Goal: Task Accomplishment & Management: Manage account settings

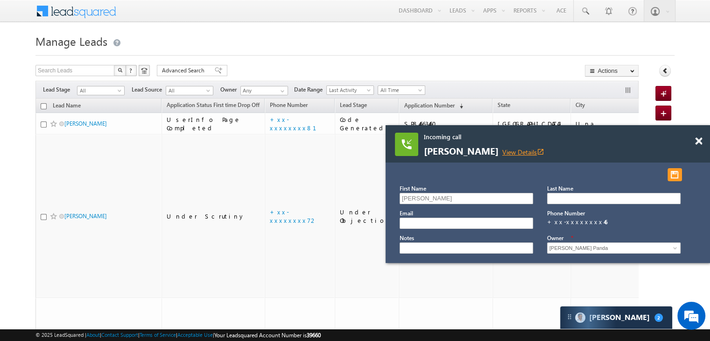
click at [541, 154] on link "View Details open_in_new" at bounding box center [523, 151] width 42 height 9
click at [699, 140] on span at bounding box center [698, 141] width 7 height 8
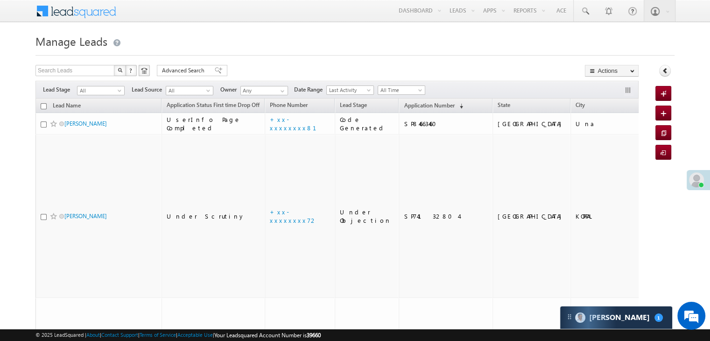
click at [414, 105] on span "Application Number" at bounding box center [429, 105] width 50 height 7
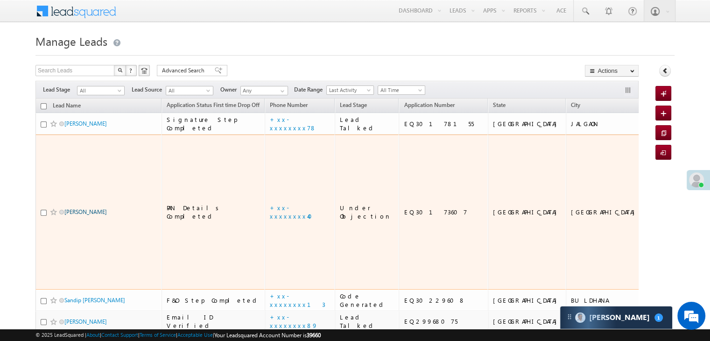
click at [84, 215] on link "[PERSON_NAME]" at bounding box center [85, 211] width 42 height 7
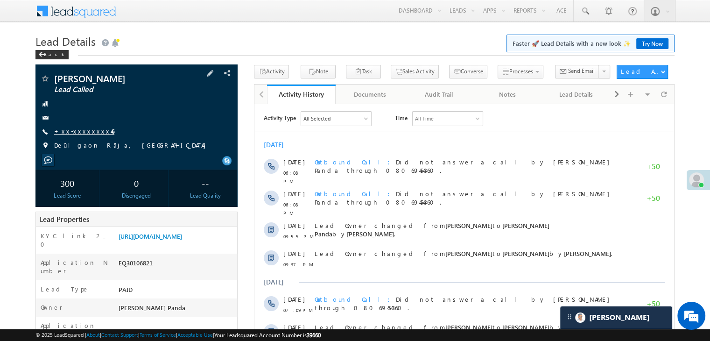
click at [78, 130] on link "+xx-xxxxxxxx46" at bounding box center [84, 131] width 60 height 8
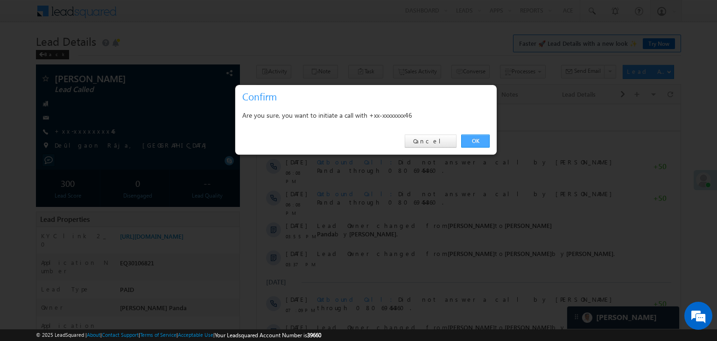
click at [477, 142] on link "OK" at bounding box center [475, 140] width 28 height 13
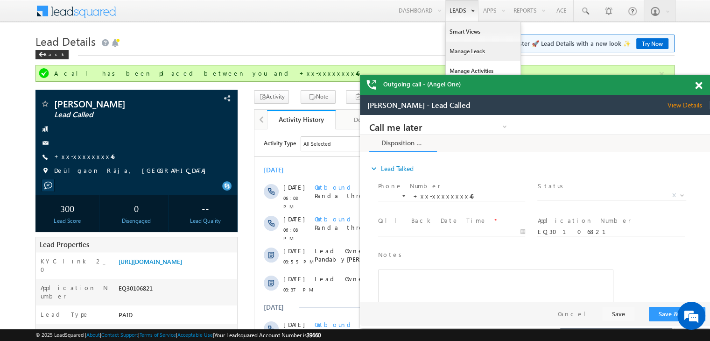
click at [450, 52] on link "Manage Leads" at bounding box center [483, 52] width 75 height 20
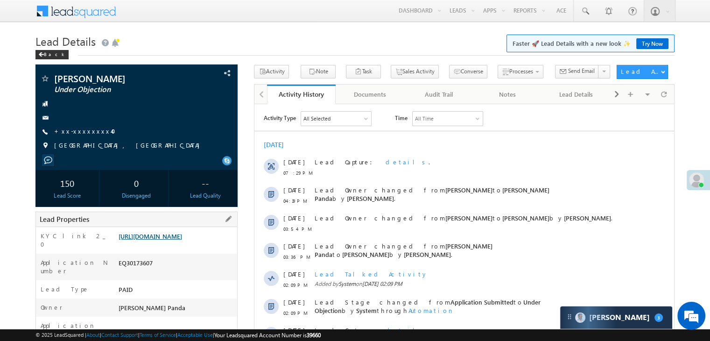
click at [173, 240] on link "[URL][DOMAIN_NAME]" at bounding box center [150, 236] width 63 height 8
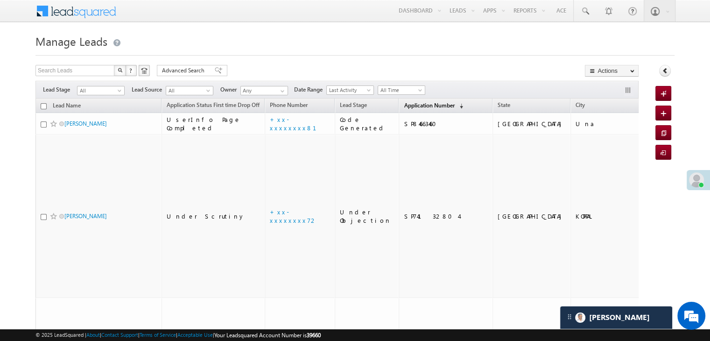
click at [414, 103] on span "Application Number" at bounding box center [429, 105] width 50 height 7
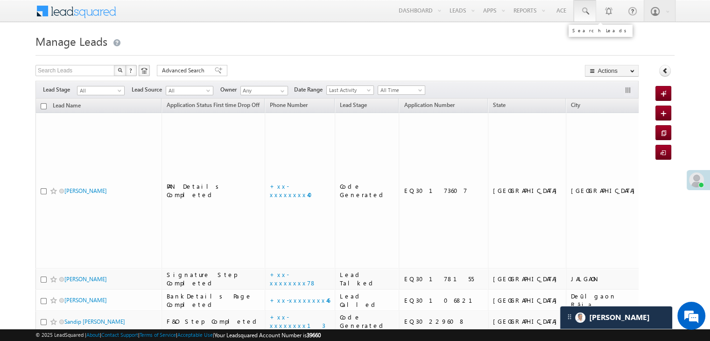
click at [586, 8] on span at bounding box center [584, 11] width 9 height 9
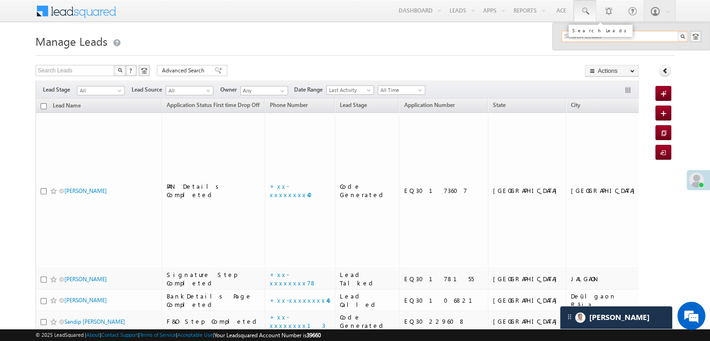
paste input "EQ30024171"
type input "EQ30024171"
click at [576, 49] on div "Zafar Aziz" at bounding box center [628, 50] width 125 height 10
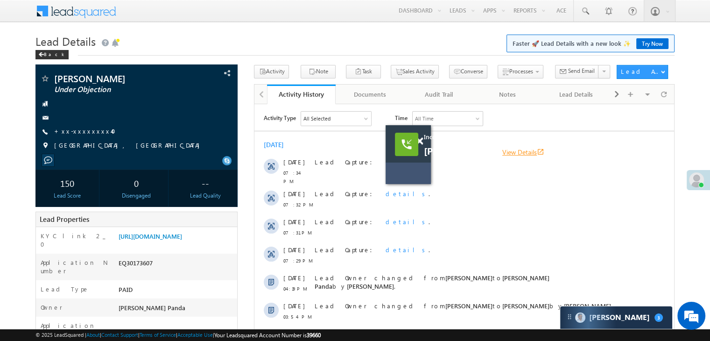
click at [532, 150] on link "View Details open_in_new" at bounding box center [523, 151] width 42 height 9
click at [533, 154] on link "View Details open_in_new" at bounding box center [523, 151] width 42 height 9
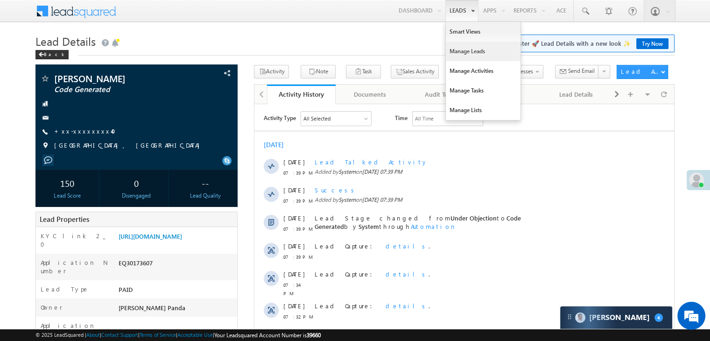
click at [460, 51] on link "Manage Leads" at bounding box center [483, 52] width 75 height 20
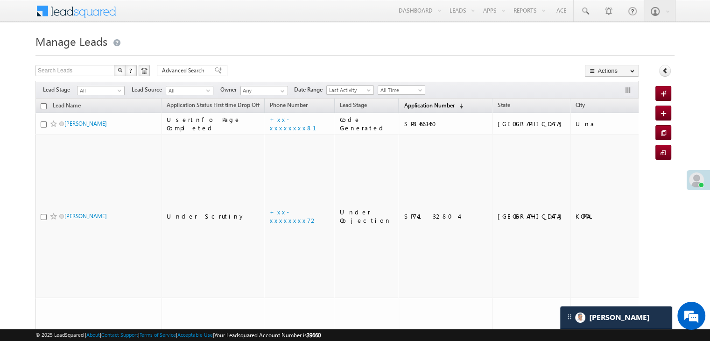
click at [404, 105] on span "Application Number" at bounding box center [429, 105] width 50 height 7
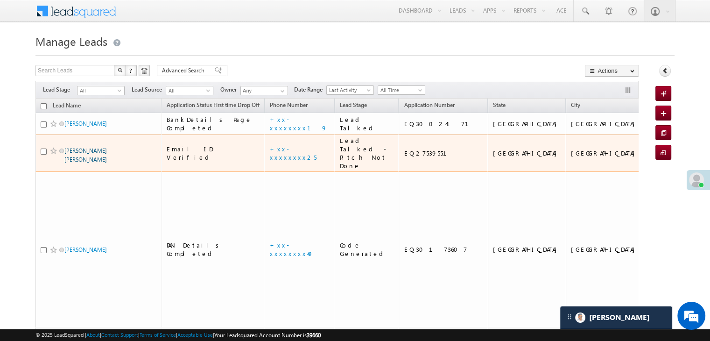
click at [107, 163] on link "[PERSON_NAME] [PERSON_NAME]" at bounding box center [85, 155] width 42 height 16
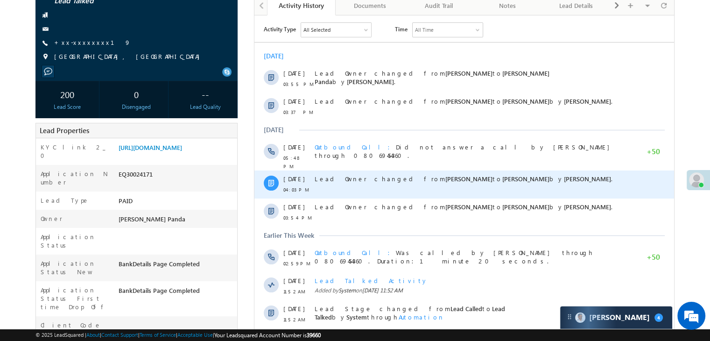
scroll to position [140, 0]
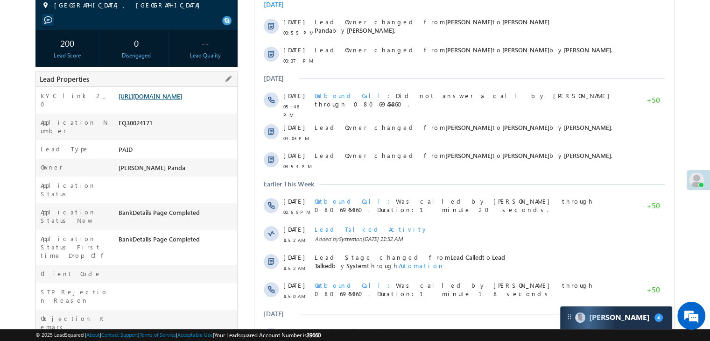
click at [154, 100] on link "[URL][DOMAIN_NAME]" at bounding box center [150, 96] width 63 height 8
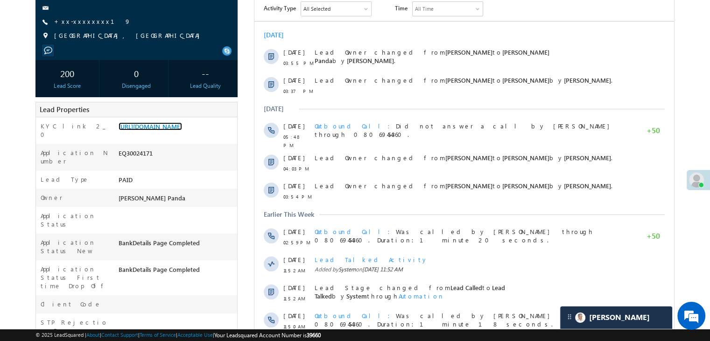
scroll to position [47, 0]
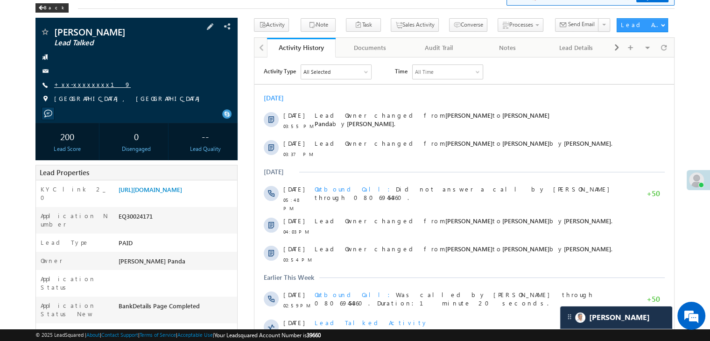
click at [80, 87] on link "+xx-xxxxxxxx19" at bounding box center [92, 84] width 77 height 8
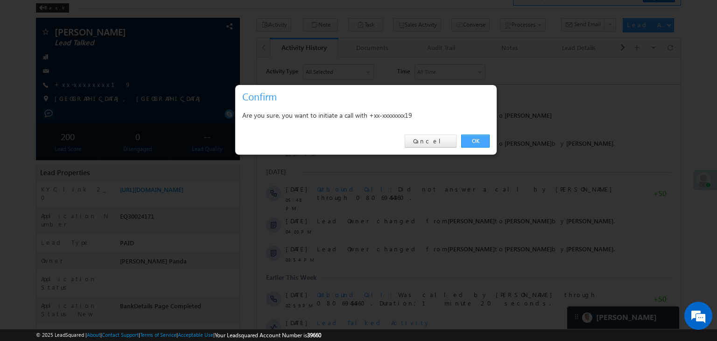
click at [474, 139] on link "OK" at bounding box center [475, 140] width 28 height 13
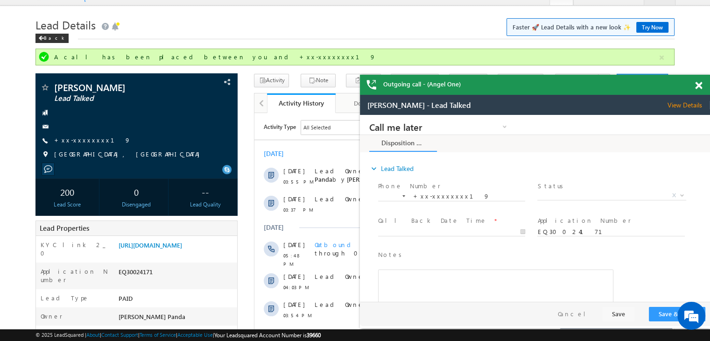
scroll to position [0, 0]
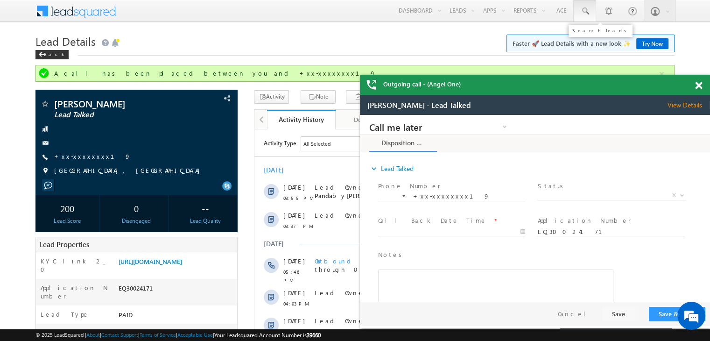
click at [583, 13] on span at bounding box center [584, 11] width 9 height 9
paste input "EQ30157785"
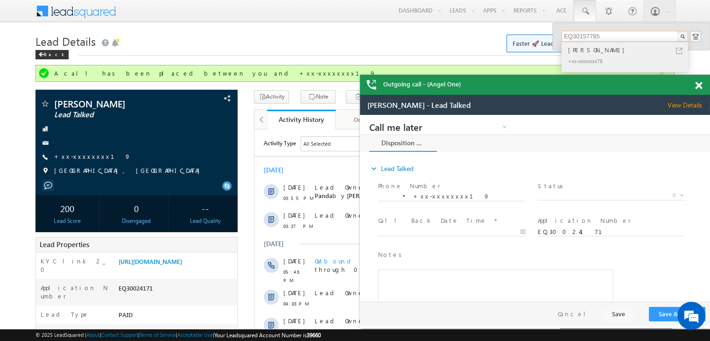
type input "EQ30157785"
click at [583, 52] on div "PRIYA kumari" at bounding box center [628, 50] width 125 height 10
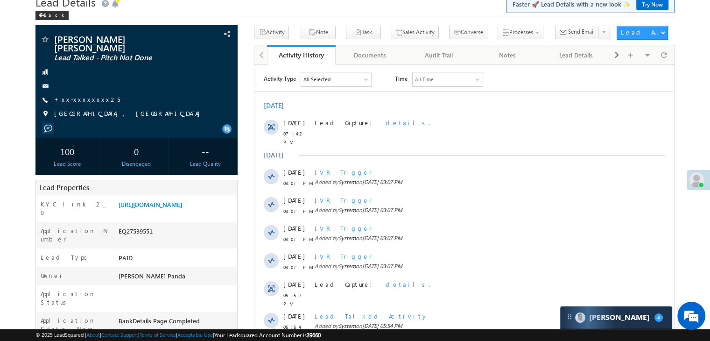
scroll to position [93, 0]
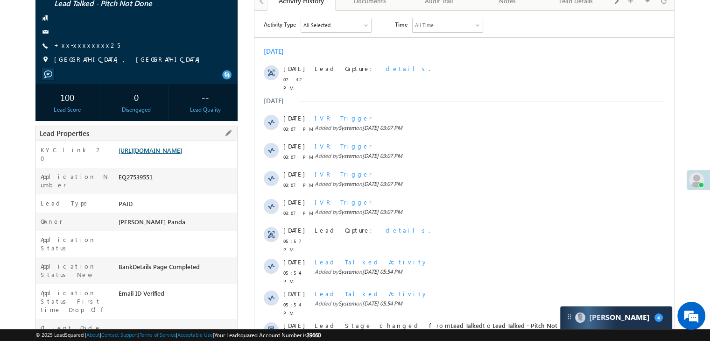
click at [182, 154] on link "https://angelbroking1-pk3em7sa.customui-test.leadsquared.com?leadId=c255dbda-03…" at bounding box center [150, 150] width 63 height 8
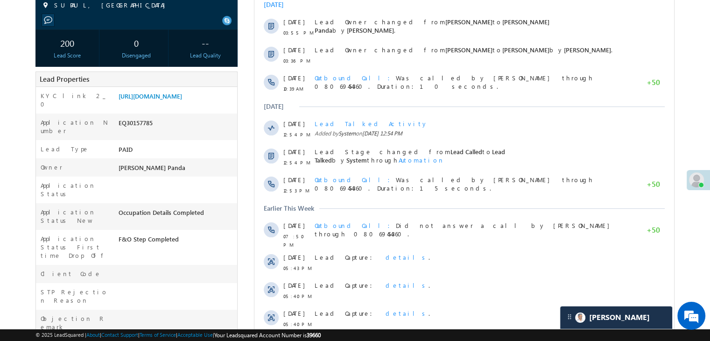
scroll to position [47, 0]
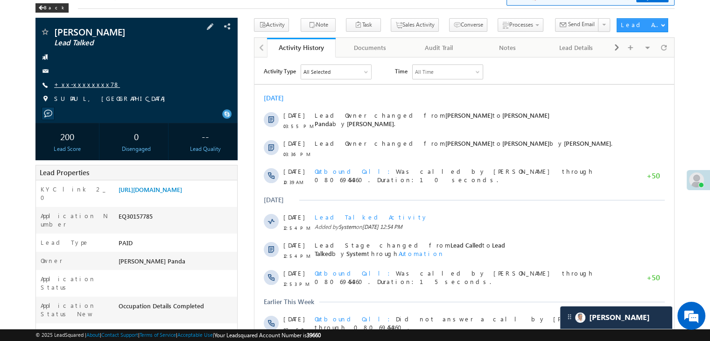
click at [73, 86] on link "+xx-xxxxxxxx78" at bounding box center [87, 84] width 66 height 8
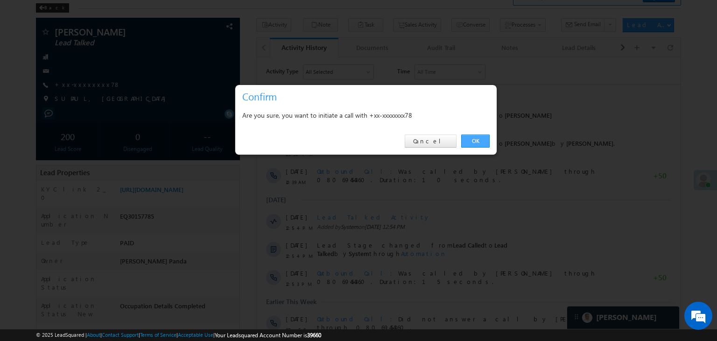
click at [478, 142] on link "OK" at bounding box center [475, 140] width 28 height 13
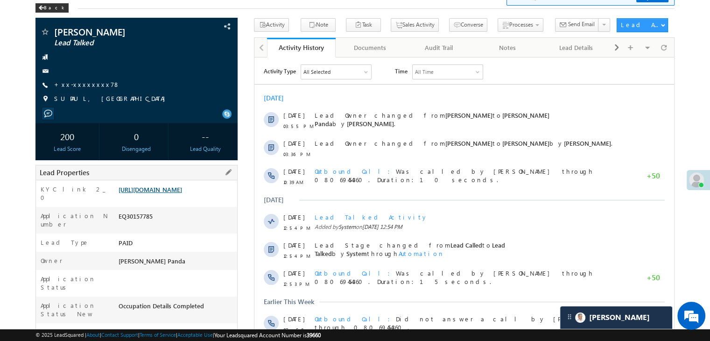
click at [176, 193] on link "https://angelbroking1-pk3em7sa.customui-test.leadsquared.com?leadId=b57740e0-ac…" at bounding box center [150, 189] width 63 height 8
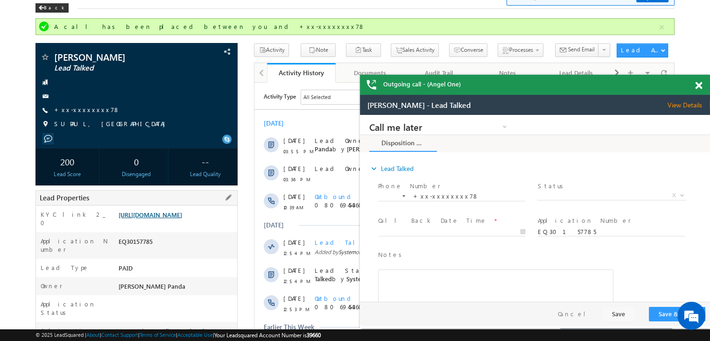
scroll to position [0, 0]
click at [74, 109] on link "+xx-xxxxxxxx78" at bounding box center [87, 109] width 66 height 8
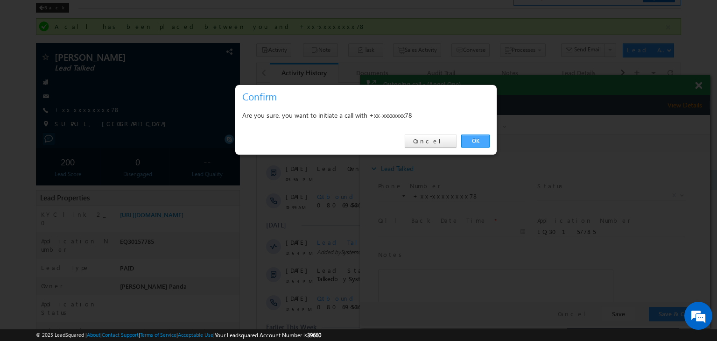
click at [475, 140] on link "OK" at bounding box center [475, 140] width 28 height 13
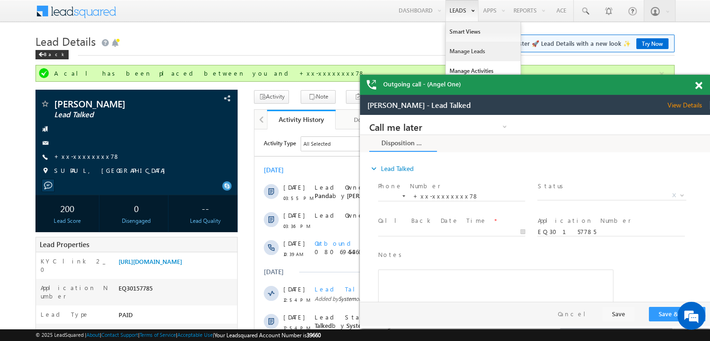
click at [463, 51] on link "Manage Leads" at bounding box center [483, 52] width 75 height 20
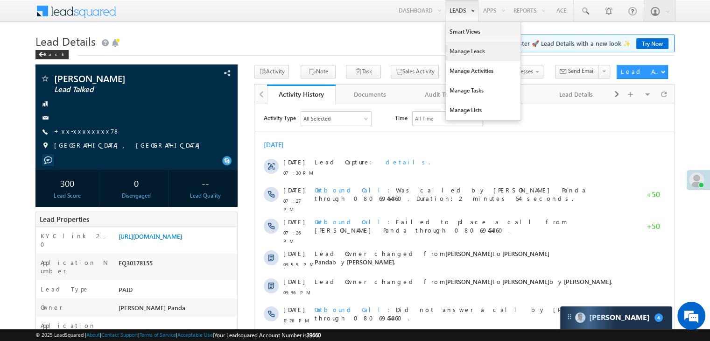
click at [455, 52] on link "Manage Leads" at bounding box center [483, 52] width 75 height 20
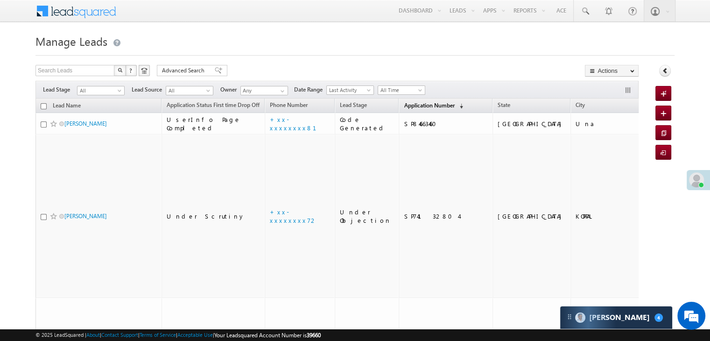
click at [411, 110] on link "Application Number (sorted descending)" at bounding box center [433, 106] width 69 height 12
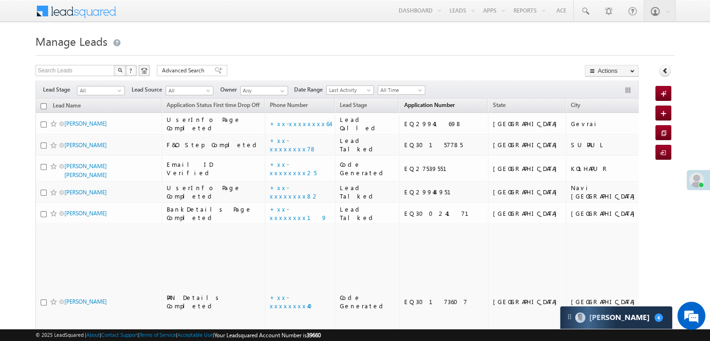
scroll to position [47, 0]
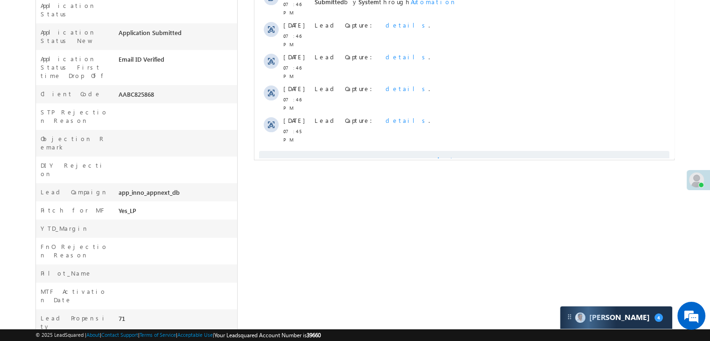
click at [457, 151] on span "Show More" at bounding box center [468, 160] width 49 height 19
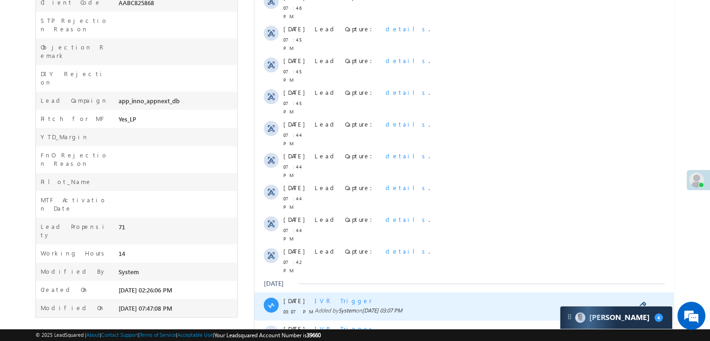
scroll to position [454, 0]
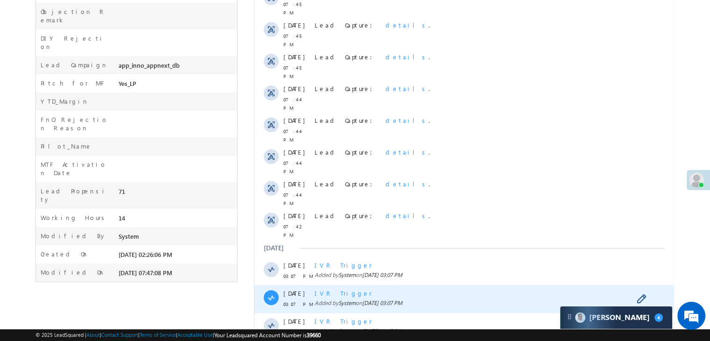
scroll to position [734, 0]
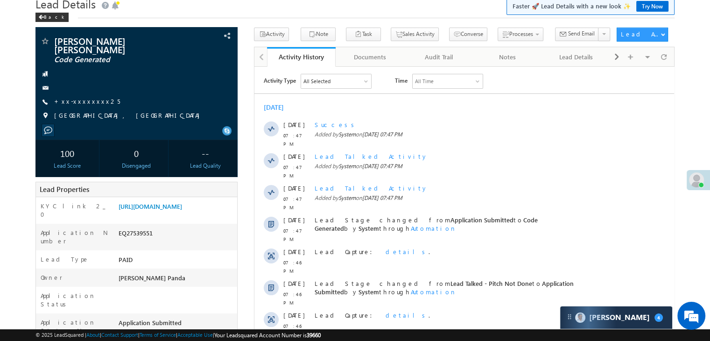
scroll to position [0, 0]
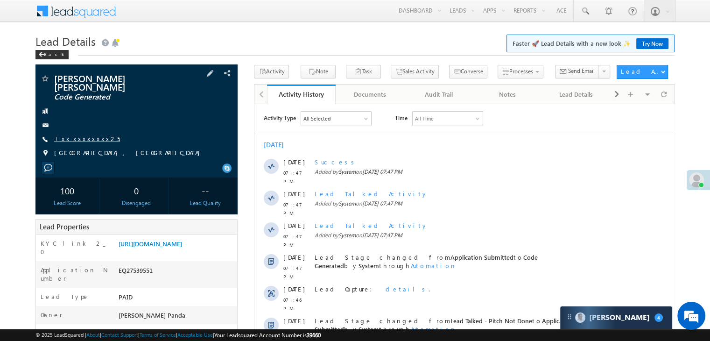
click at [77, 138] on link "+xx-xxxxxxxx25" at bounding box center [87, 138] width 66 height 8
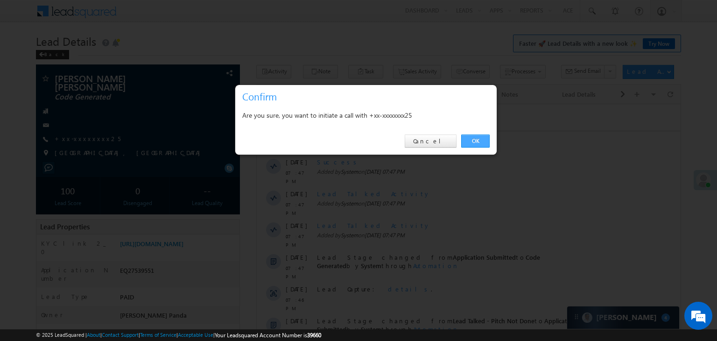
click at [482, 140] on link "OK" at bounding box center [475, 140] width 28 height 13
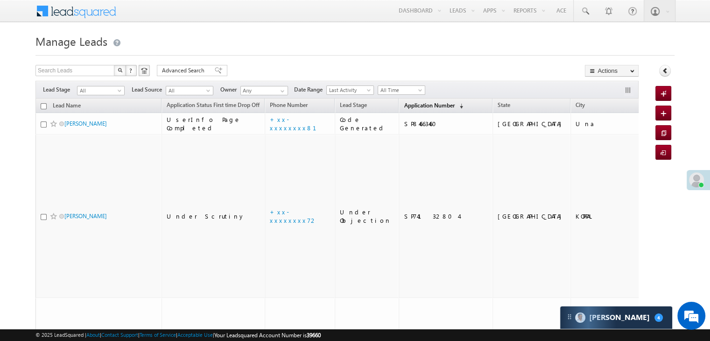
click at [404, 105] on span "Application Number" at bounding box center [429, 105] width 50 height 7
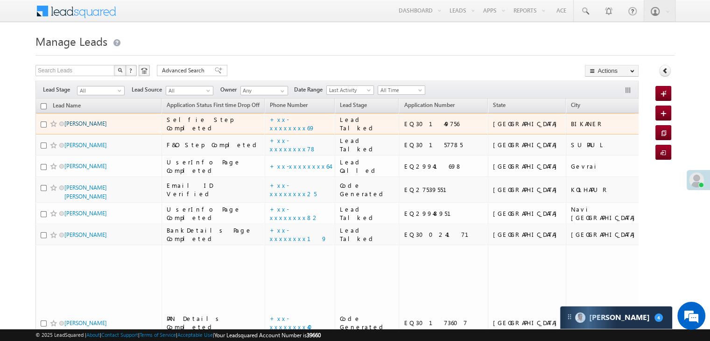
click at [76, 127] on link "[PERSON_NAME]" at bounding box center [85, 123] width 42 height 7
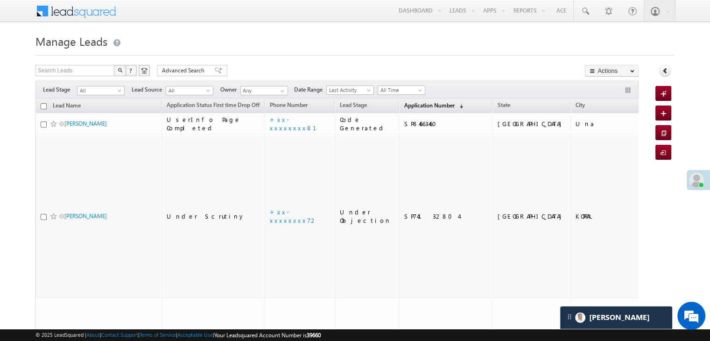
click at [407, 107] on span "Application Number" at bounding box center [429, 105] width 50 height 7
click at [407, 105] on span "Application Number" at bounding box center [429, 105] width 50 height 7
click at [409, 107] on span "Application Number" at bounding box center [429, 105] width 50 height 7
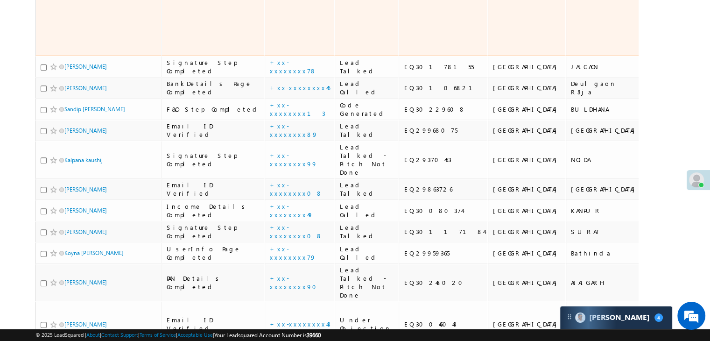
scroll to position [420, 0]
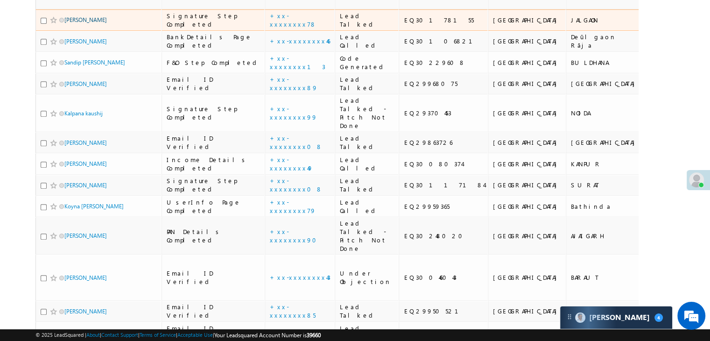
click at [97, 23] on link "SUBRAT BHANJA" at bounding box center [85, 19] width 42 height 7
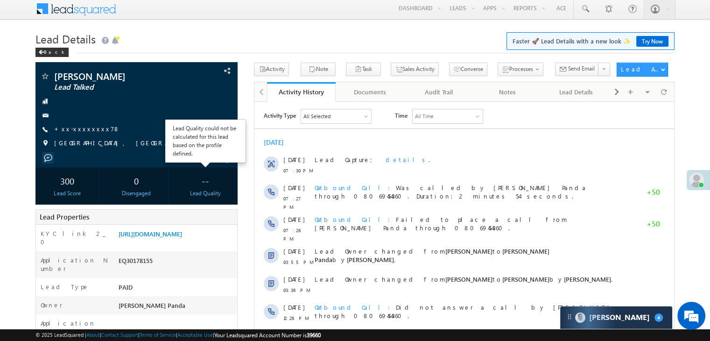
scroll to position [93, 0]
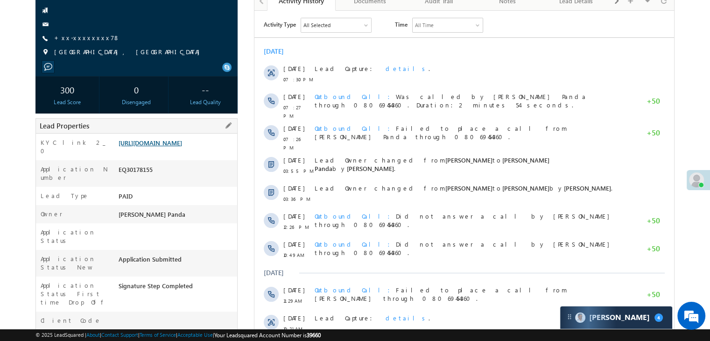
click at [182, 147] on link "[URL][DOMAIN_NAME]" at bounding box center [150, 143] width 63 height 8
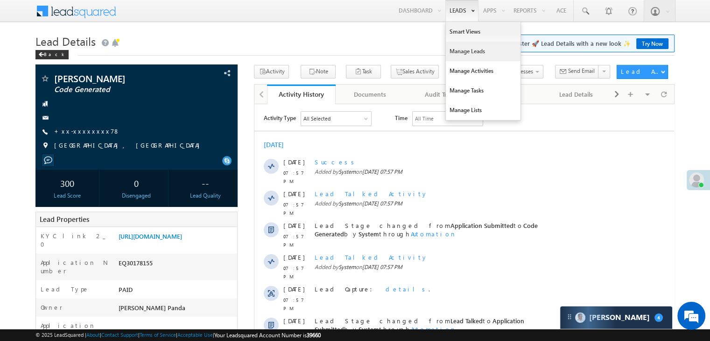
click at [456, 50] on link "Manage Leads" at bounding box center [483, 52] width 75 height 20
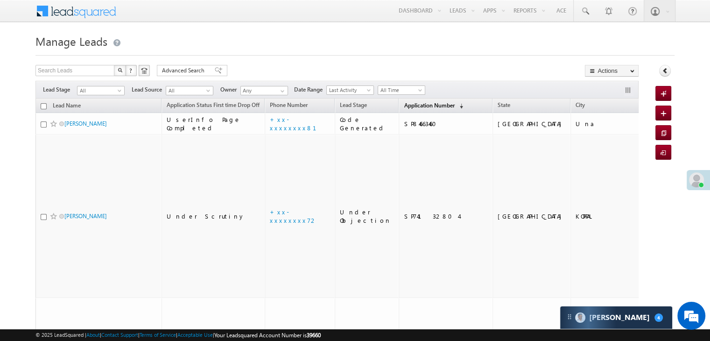
click at [410, 101] on link "Application Number (sorted descending)" at bounding box center [433, 106] width 69 height 12
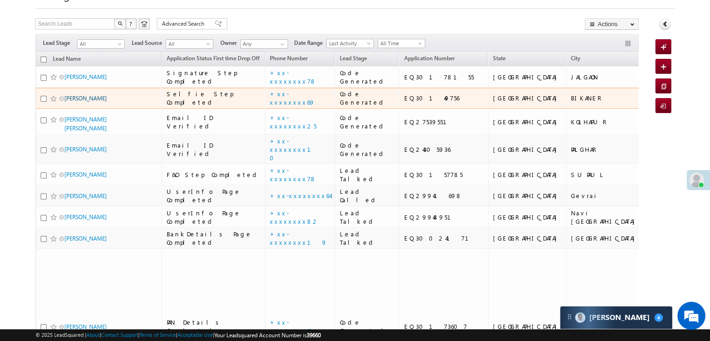
click at [75, 102] on link "[PERSON_NAME]" at bounding box center [85, 98] width 42 height 7
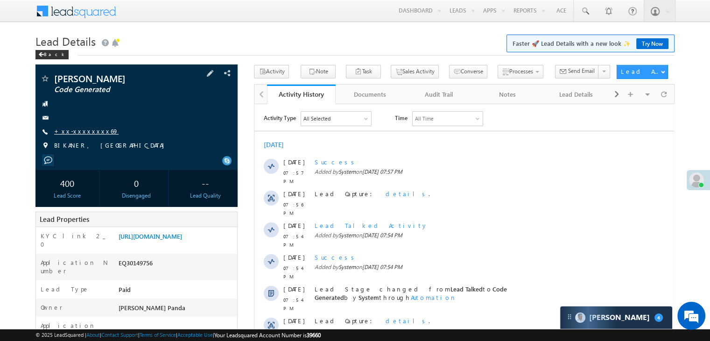
click at [75, 132] on link "+xx-xxxxxxxx69" at bounding box center [86, 131] width 64 height 8
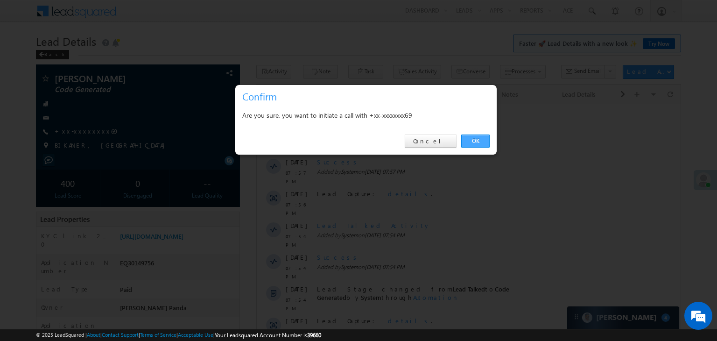
click at [479, 142] on link "OK" at bounding box center [475, 140] width 28 height 13
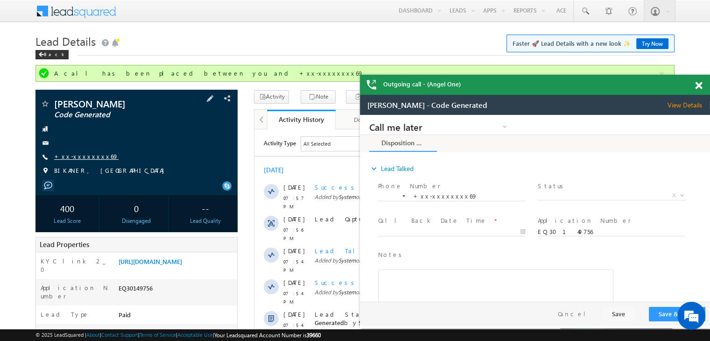
click at [76, 157] on link "+xx-xxxxxxxx69" at bounding box center [86, 156] width 64 height 8
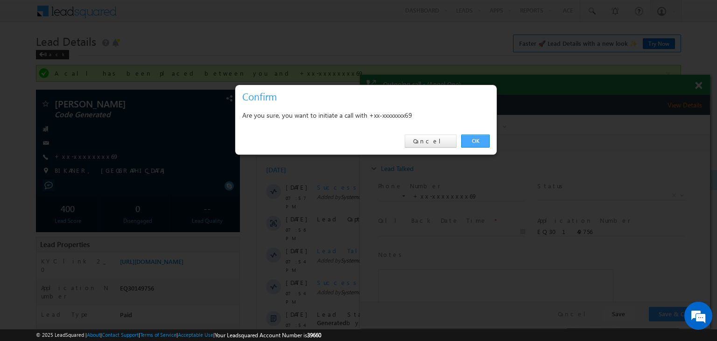
click at [474, 140] on link "OK" at bounding box center [475, 140] width 28 height 13
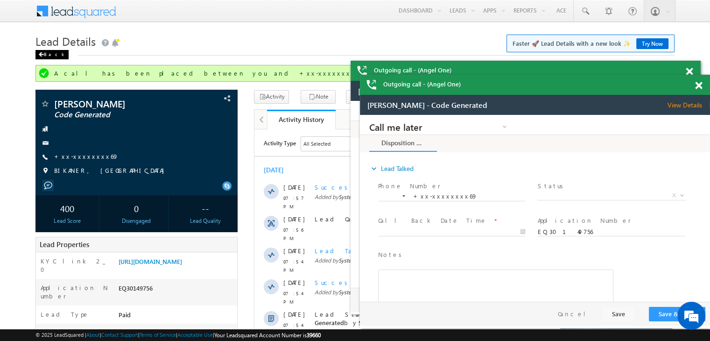
click at [49, 58] on div "Back" at bounding box center [51, 54] width 33 height 9
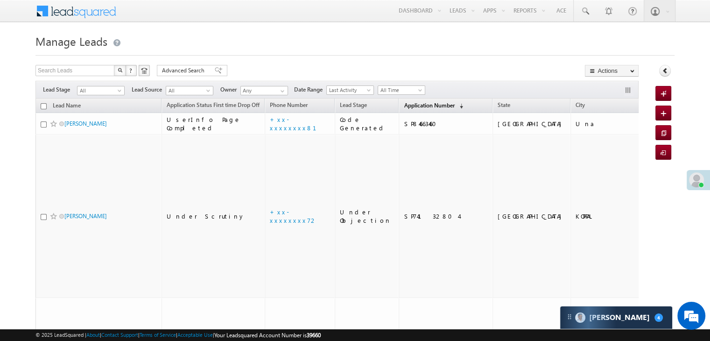
click at [404, 105] on span "Application Number" at bounding box center [429, 105] width 50 height 7
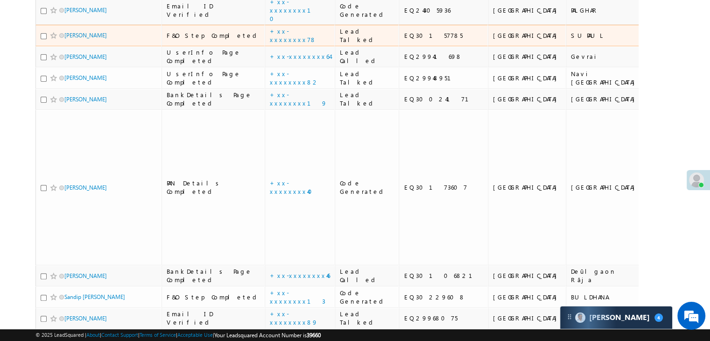
scroll to position [233, 0]
click at [88, 38] on link "PRIYA kumari" at bounding box center [85, 34] width 42 height 7
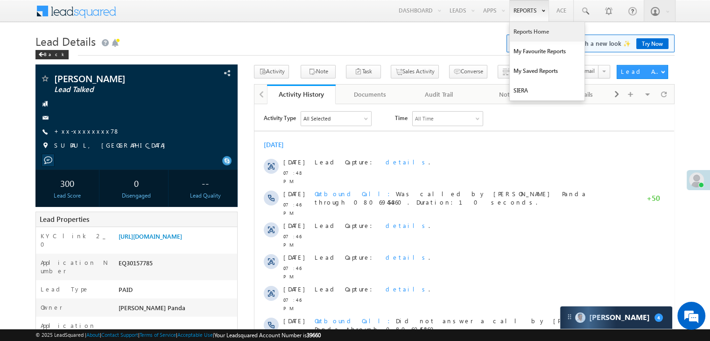
click at [523, 32] on link "Reports Home" at bounding box center [547, 32] width 75 height 20
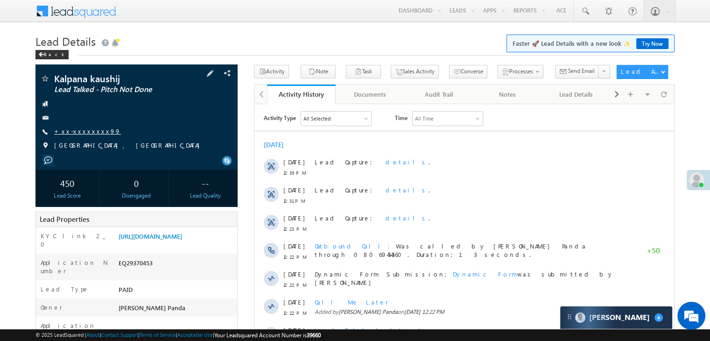
click at [89, 129] on link "+xx-xxxxxxxx99" at bounding box center [87, 131] width 67 height 8
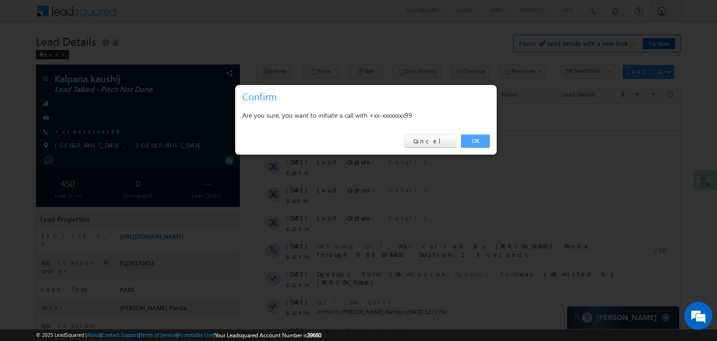
click at [473, 139] on link "OK" at bounding box center [475, 140] width 28 height 13
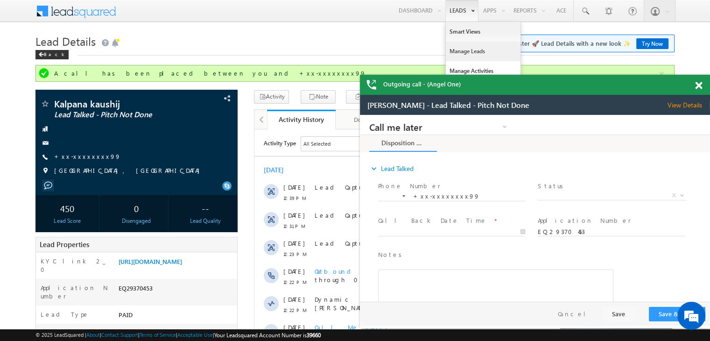
click at [461, 52] on link "Manage Leads" at bounding box center [483, 52] width 75 height 20
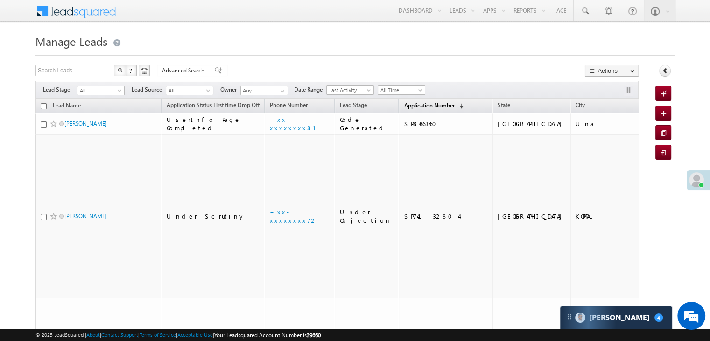
click at [404, 108] on span "Application Number" at bounding box center [429, 105] width 50 height 7
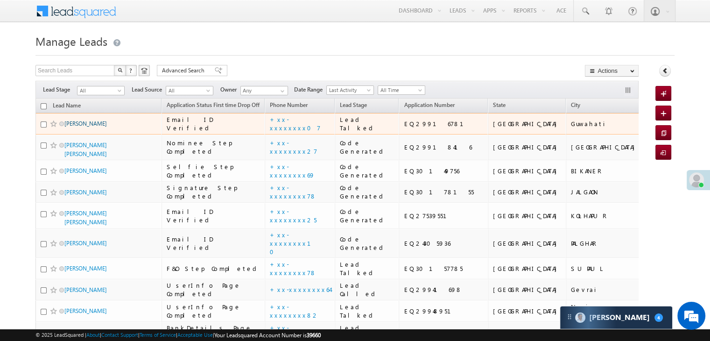
click at [84, 127] on link "Epham Nawaz sharif" at bounding box center [85, 123] width 42 height 7
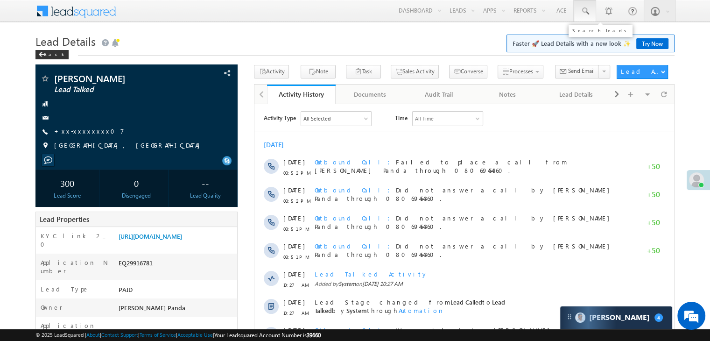
click at [582, 12] on span at bounding box center [584, 11] width 9 height 9
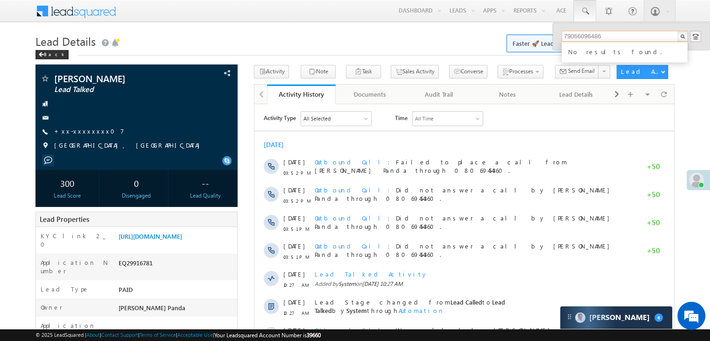
click at [594, 36] on input "79066096486" at bounding box center [625, 36] width 126 height 11
type input "7906609686"
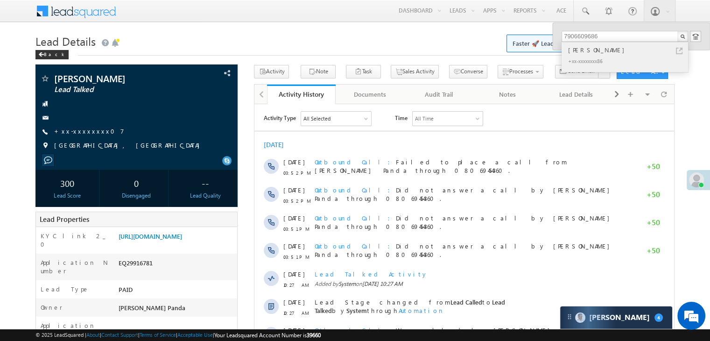
click at [586, 48] on div "[PERSON_NAME]" at bounding box center [628, 50] width 125 height 10
